Goal: Task Accomplishment & Management: Use online tool/utility

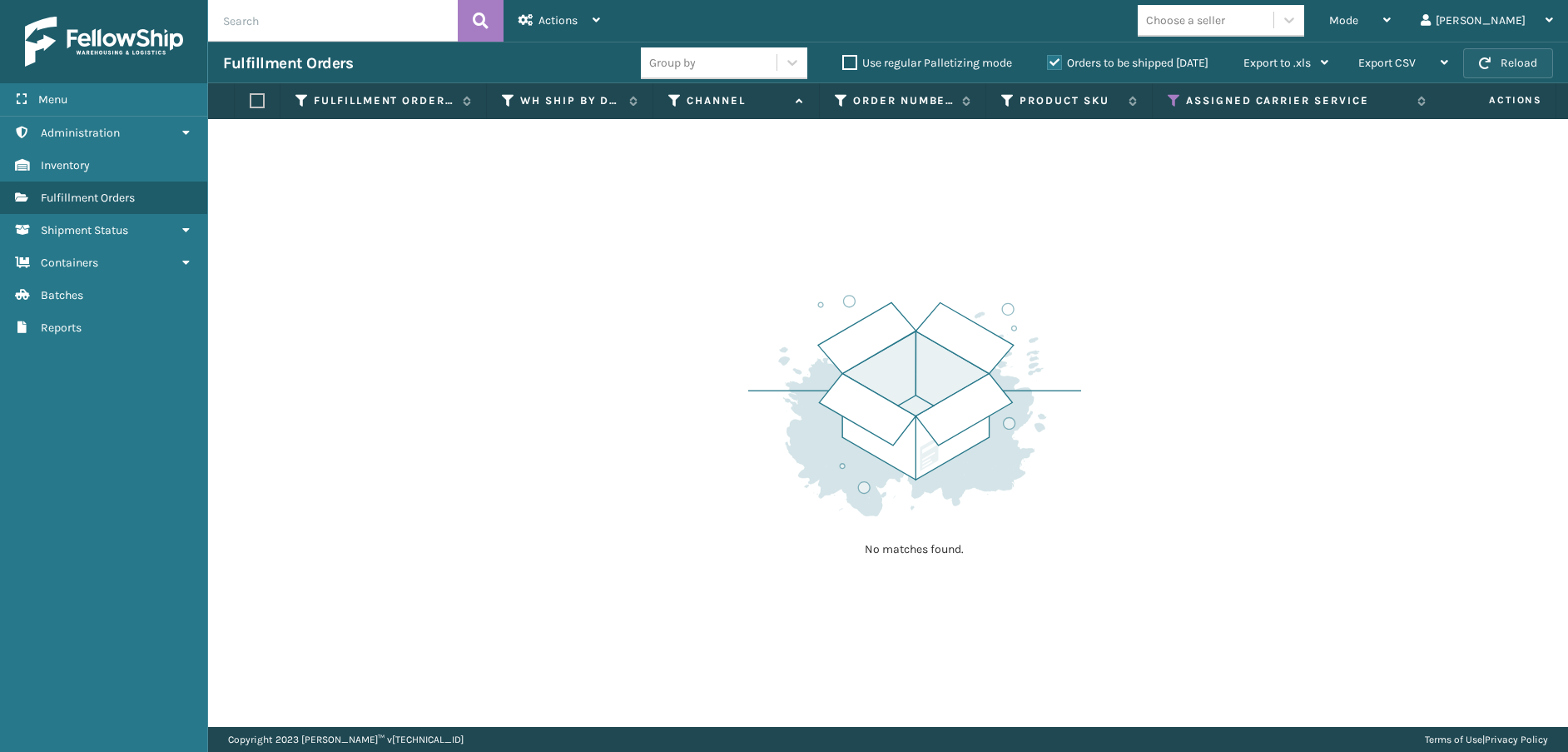
click at [1489, 63] on span "button" at bounding box center [1485, 63] width 12 height 12
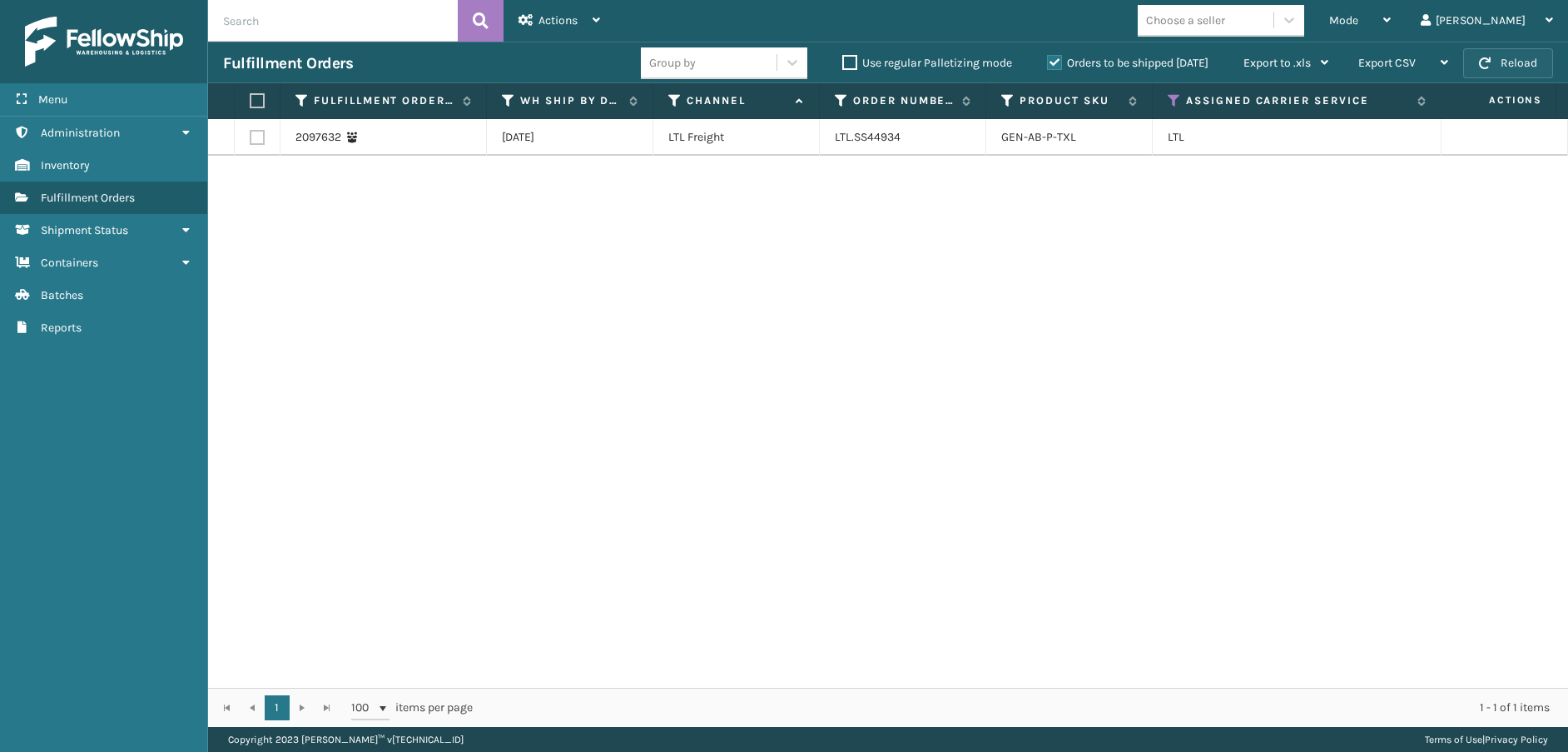
click at [1494, 60] on button "Reload" at bounding box center [1508, 63] width 90 height 30
click at [1172, 92] on th "Assigned Carrier Service" at bounding box center [1297, 101] width 289 height 36
click at [1172, 105] on icon at bounding box center [1173, 100] width 13 height 15
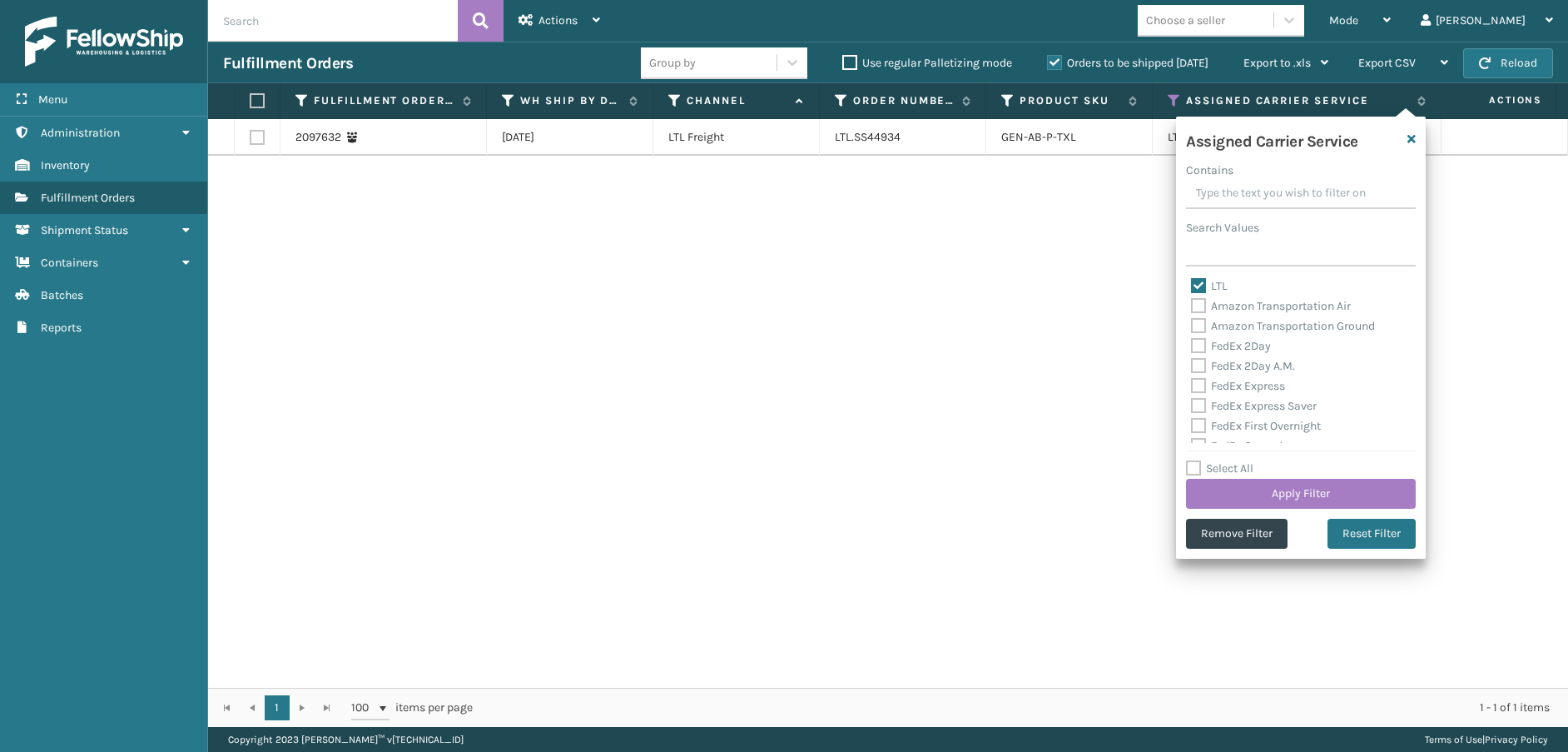
click at [1199, 285] on label "LTL" at bounding box center [1209, 286] width 37 height 14
click at [1192, 285] on input "LTL" at bounding box center [1191, 281] width 1 height 11
checkbox input "false"
click at [1200, 342] on label "FedEx 2Day" at bounding box center [1231, 345] width 80 height 14
click at [1192, 342] on input "FedEx 2Day" at bounding box center [1191, 341] width 1 height 11
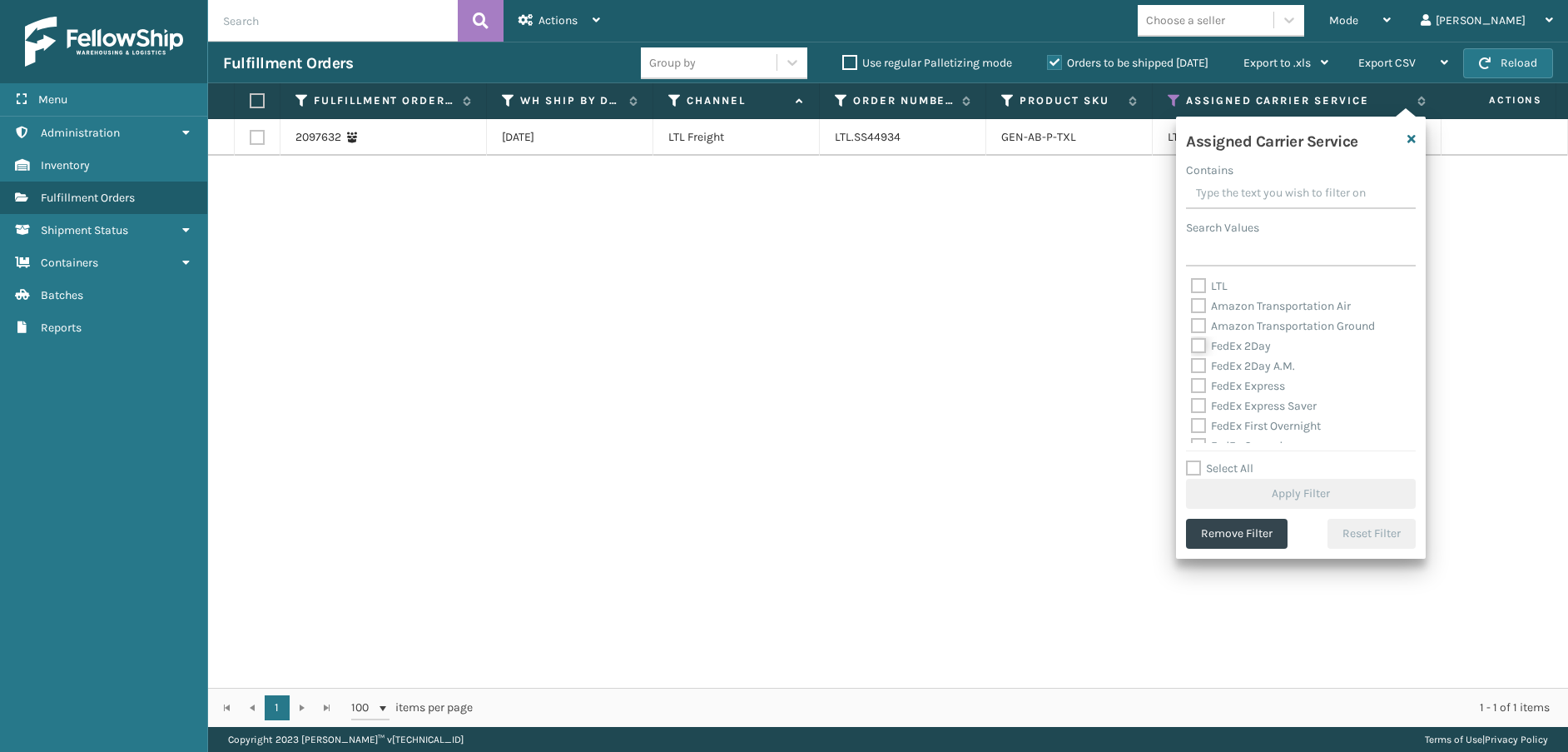
checkbox input "true"
click at [1199, 362] on label "FedEx 2Day A.M." at bounding box center [1243, 366] width 104 height 14
click at [1192, 362] on input "FedEx 2Day A.M." at bounding box center [1191, 361] width 1 height 11
checkbox input "true"
click at [1199, 382] on label "FedEx Express" at bounding box center [1238, 386] width 94 height 14
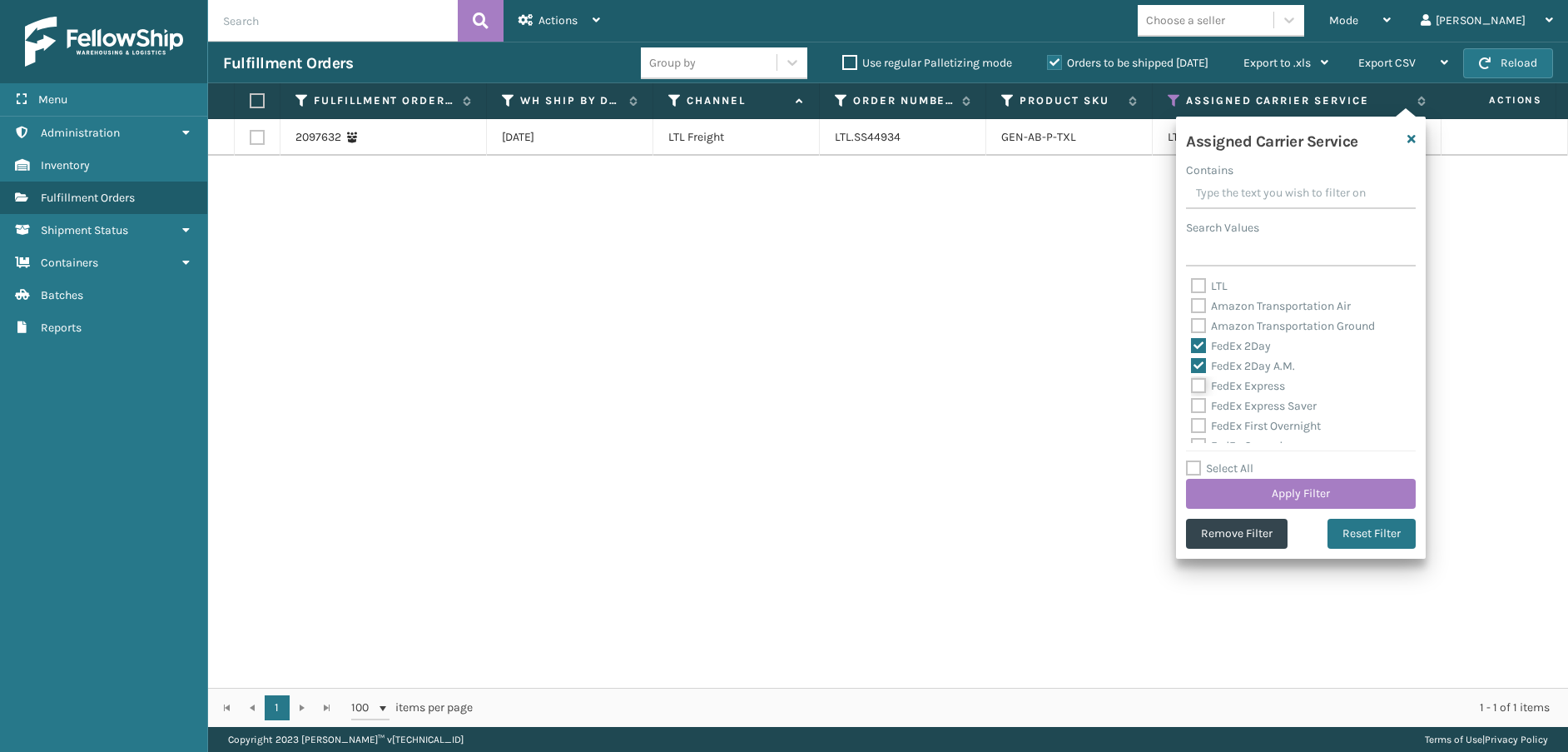
click at [1192, 382] on input "FedEx Express" at bounding box center [1191, 381] width 1 height 11
checkbox input "true"
click at [1193, 407] on label "FedEx Express Saver" at bounding box center [1253, 406] width 126 height 14
click at [1192, 407] on input "FedEx Express Saver" at bounding box center [1191, 401] width 1 height 11
checkbox input "true"
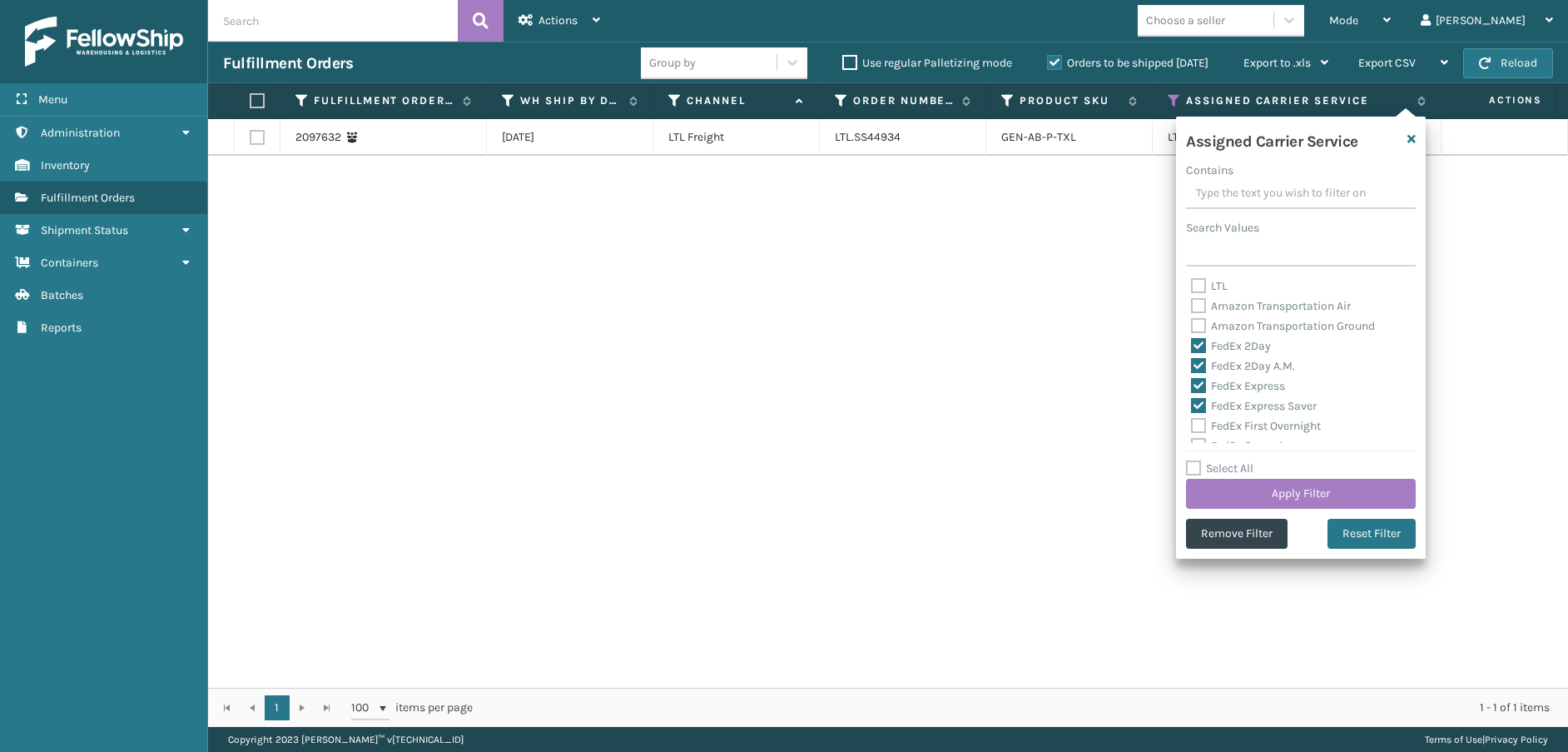
click at [1197, 427] on label "FedEx First Overnight" at bounding box center [1255, 425] width 130 height 14
click at [1192, 427] on input "FedEx First Overnight" at bounding box center [1191, 422] width 1 height 11
checkbox input "true"
click at [1201, 365] on label "FedEx Ground" at bounding box center [1237, 362] width 92 height 14
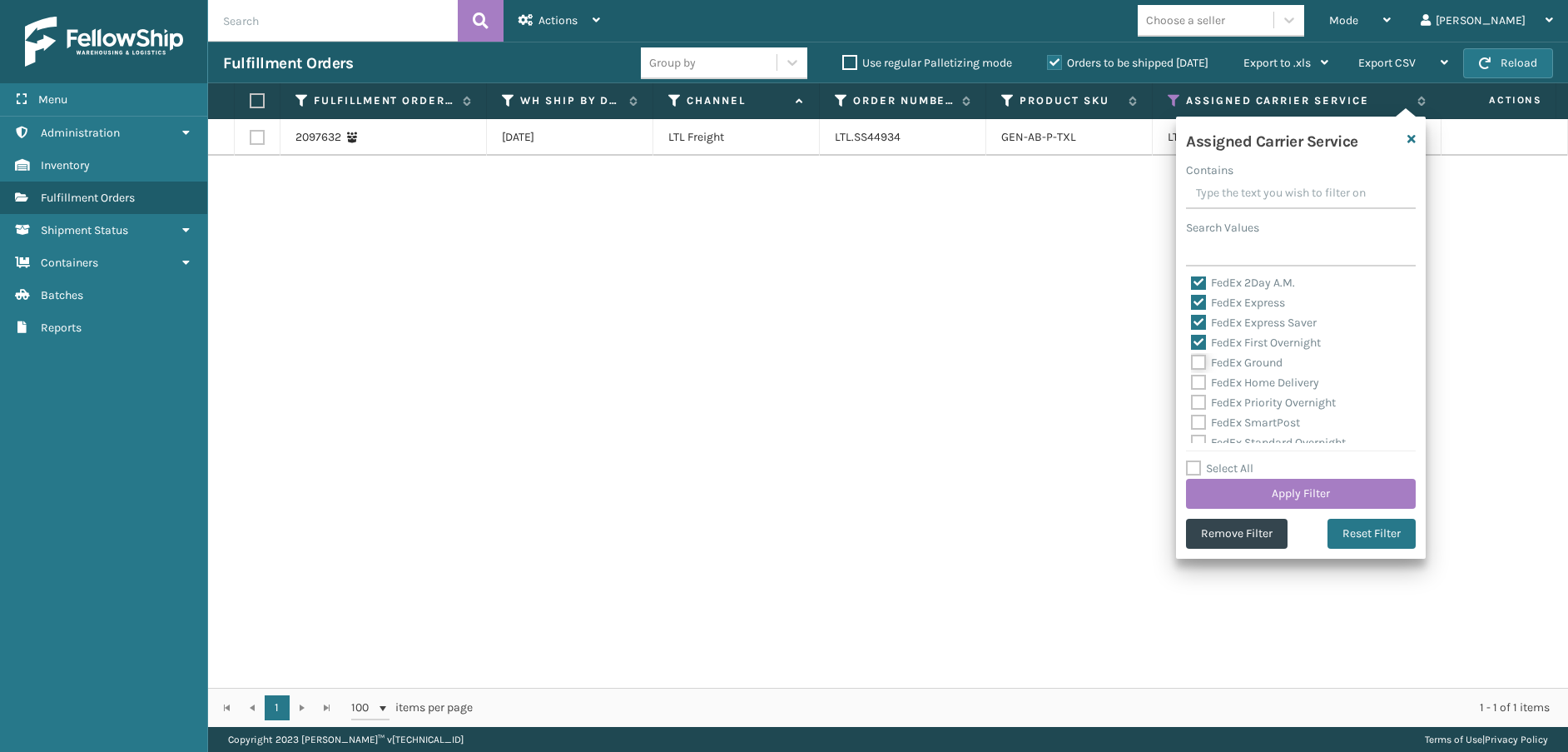
click at [1192, 364] on input "FedEx Ground" at bounding box center [1191, 358] width 1 height 11
checkbox input "true"
click at [1200, 386] on label "FedEx Home Delivery" at bounding box center [1255, 382] width 129 height 14
click at [1192, 384] on input "FedEx Home Delivery" at bounding box center [1191, 378] width 1 height 11
checkbox input "true"
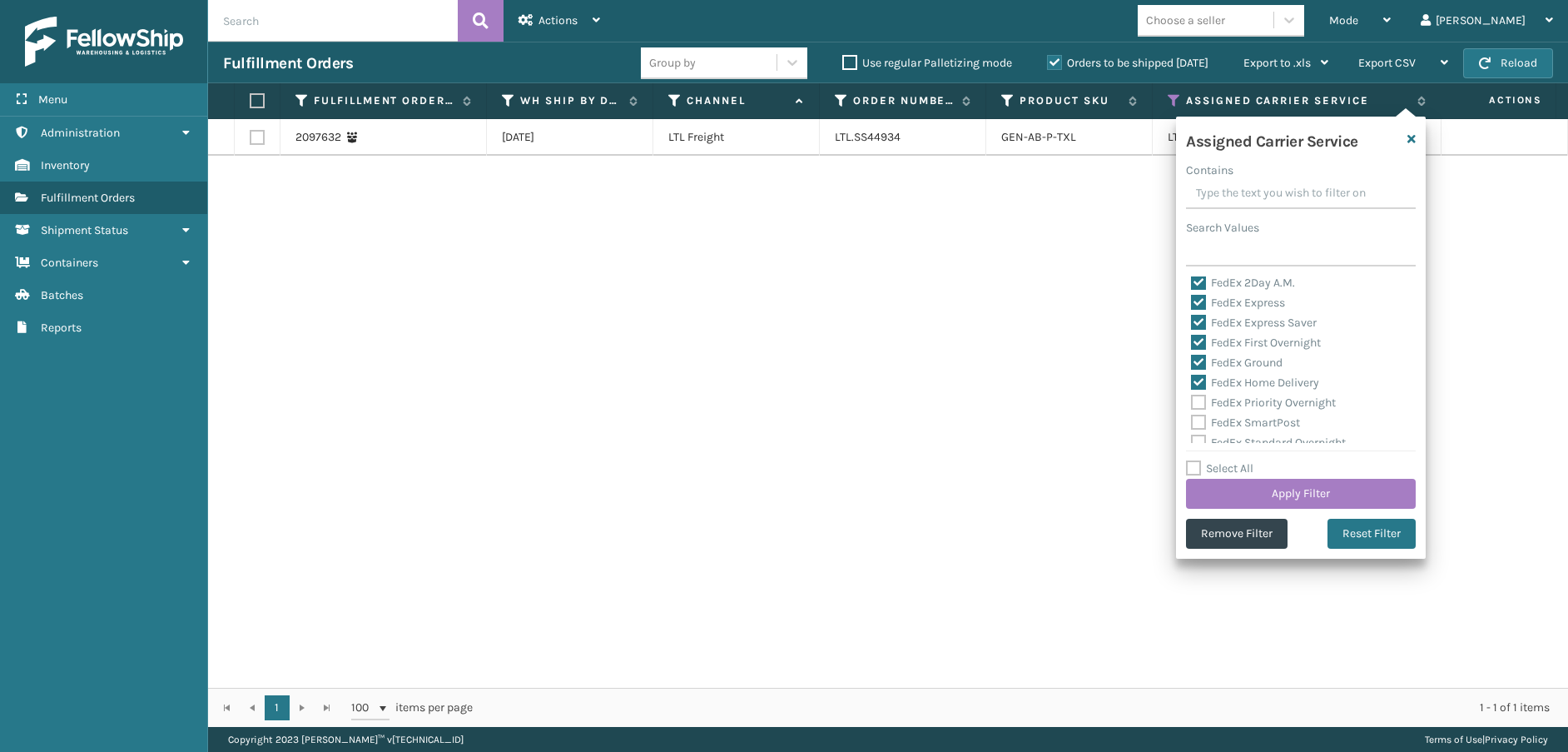
click at [1198, 402] on label "FedEx Priority Overnight" at bounding box center [1263, 403] width 144 height 14
click at [1192, 402] on input "FedEx Priority Overnight" at bounding box center [1191, 398] width 1 height 11
checkbox input "true"
click at [1198, 427] on label "FedEx SmartPost" at bounding box center [1245, 423] width 109 height 14
click at [1192, 423] on input "FedEx SmartPost" at bounding box center [1191, 418] width 1 height 11
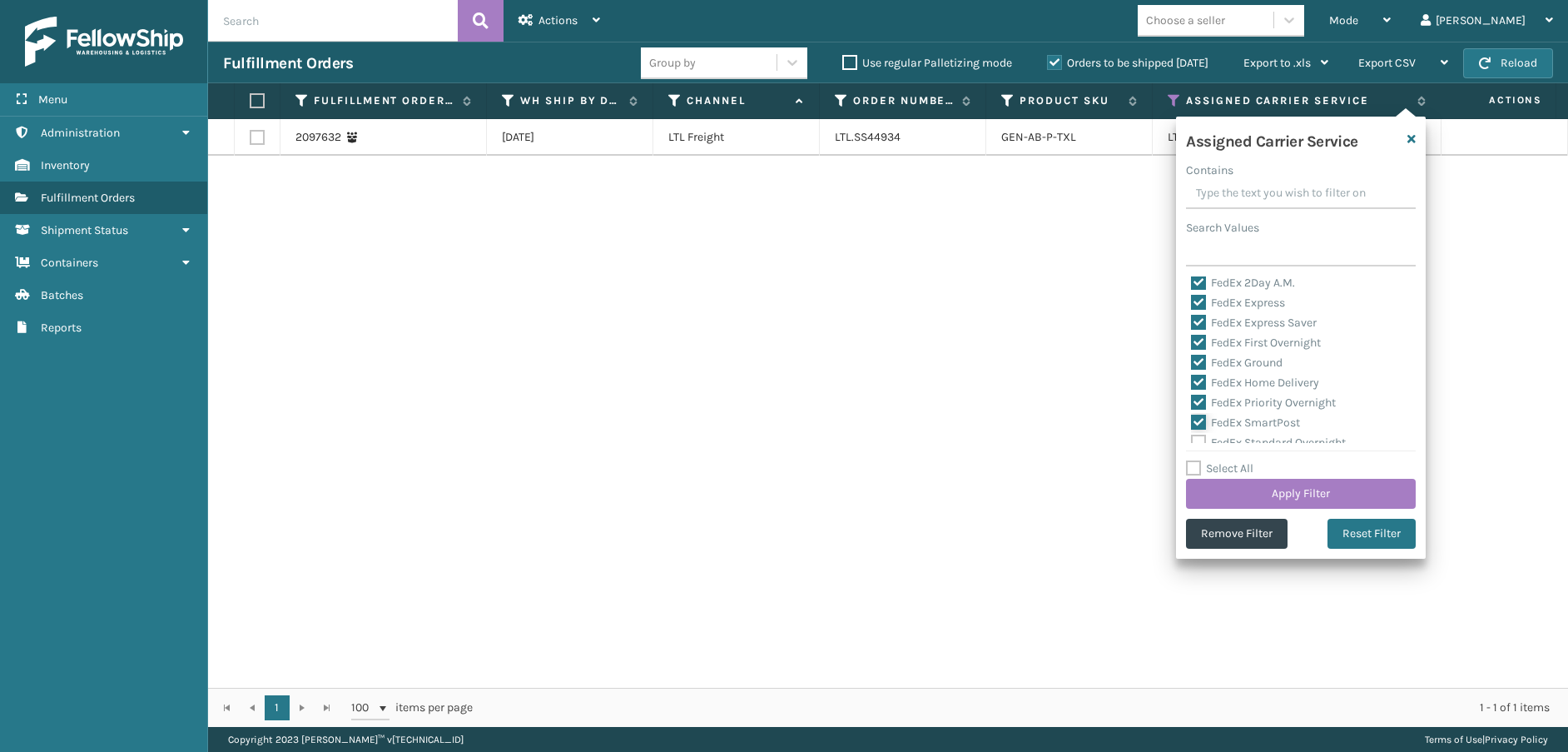
checkbox input "true"
click at [1199, 360] on label "FedEx Standard Overnight" at bounding box center [1268, 359] width 154 height 14
click at [1192, 360] on input "FedEx Standard Overnight" at bounding box center [1191, 354] width 1 height 11
checkbox input "true"
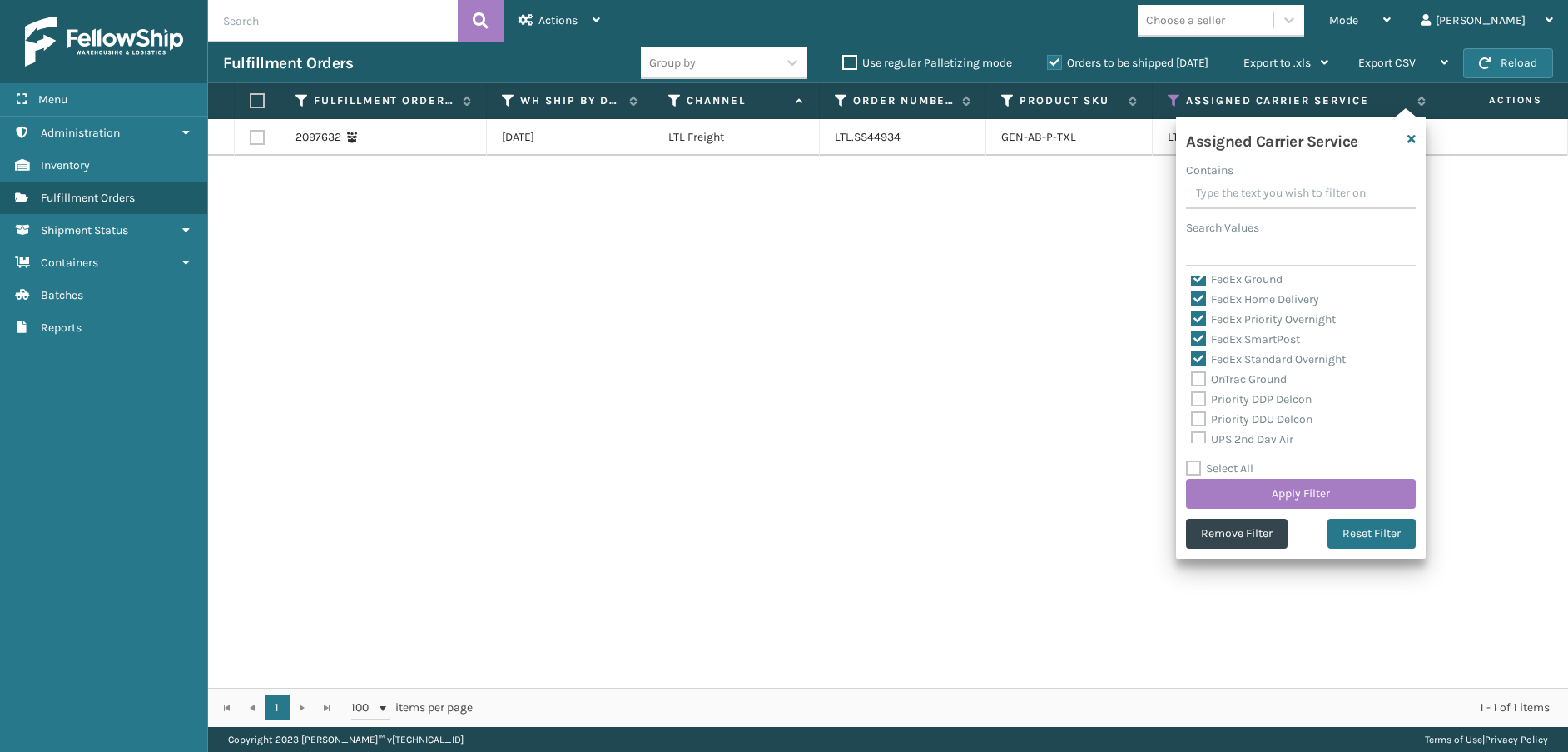
click at [1199, 381] on label "OnTrac Ground" at bounding box center [1239, 379] width 96 height 14
click at [1192, 380] on input "OnTrac Ground" at bounding box center [1191, 375] width 1 height 11
click at [1200, 381] on label "OnTrac Ground" at bounding box center [1239, 379] width 96 height 14
click at [1192, 380] on input "OnTrac Ground" at bounding box center [1191, 375] width 1 height 11
checkbox input "false"
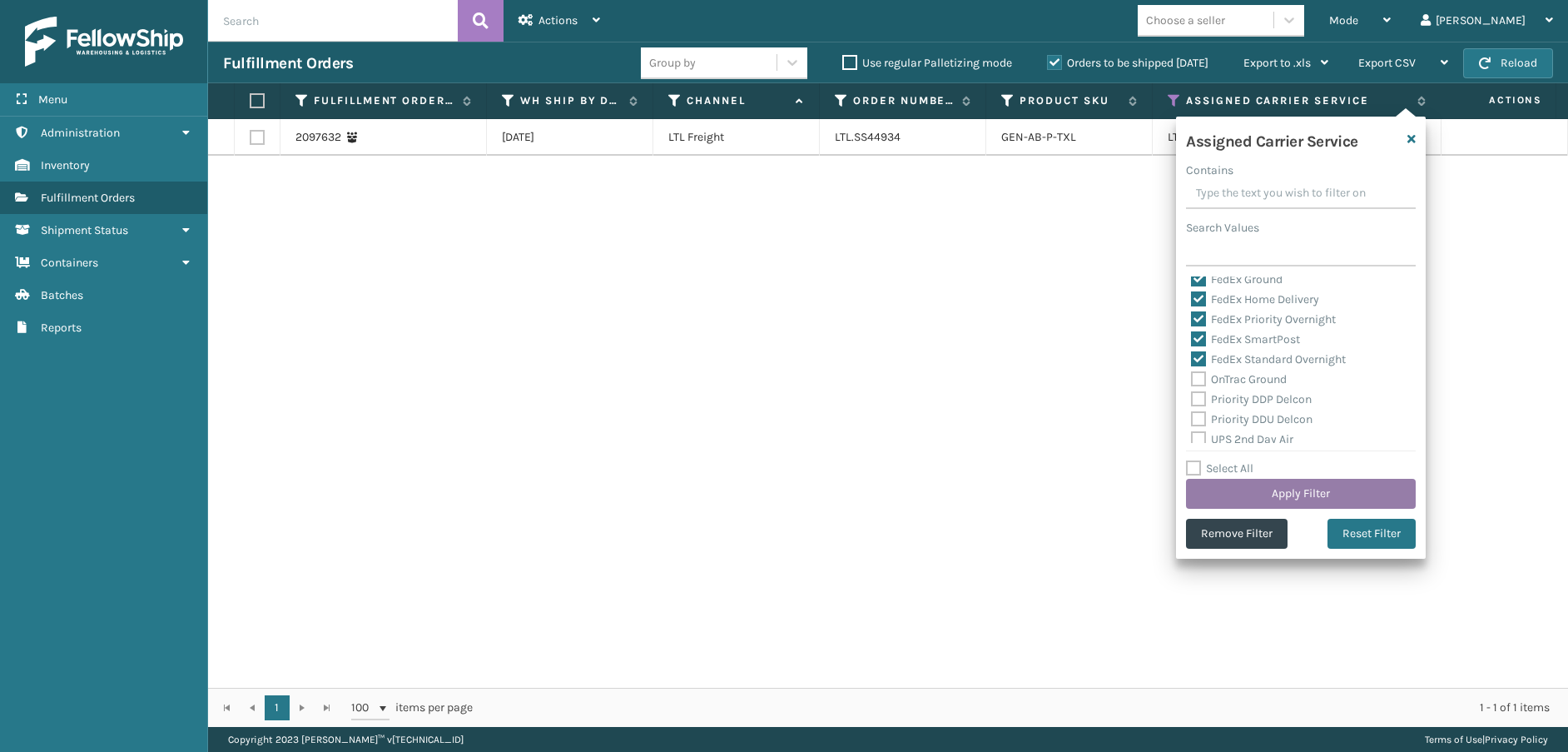
click at [1249, 495] on button "Apply Filter" at bounding box center [1301, 494] width 230 height 30
